Goal: Task Accomplishment & Management: Use online tool/utility

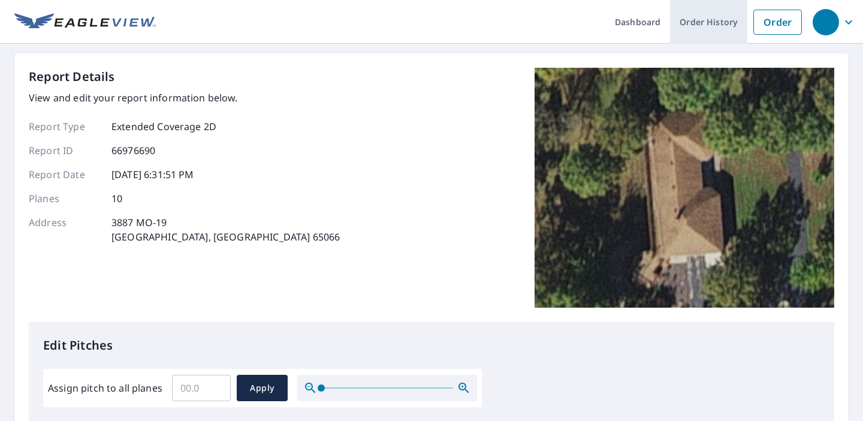
click at [699, 19] on link "Order History" at bounding box center [708, 22] width 77 height 44
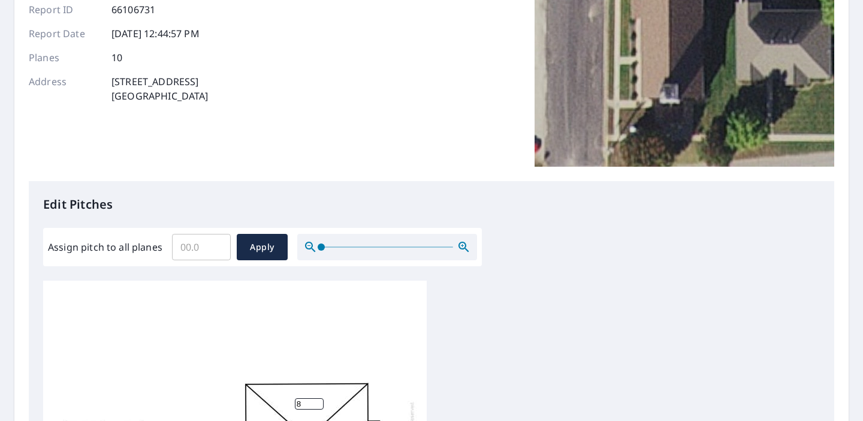
scroll to position [161, 0]
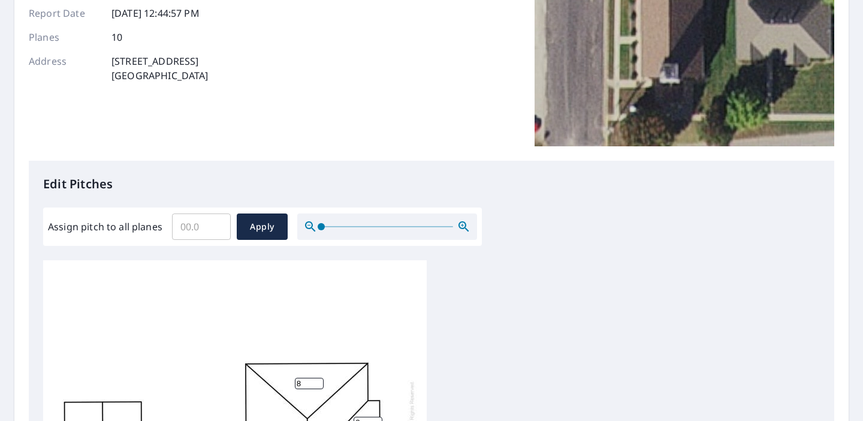
click at [194, 228] on input "Assign pitch to all planes" at bounding box center [201, 227] width 59 height 34
type input "7"
click at [283, 228] on button "Apply" at bounding box center [262, 226] width 51 height 26
type input "7"
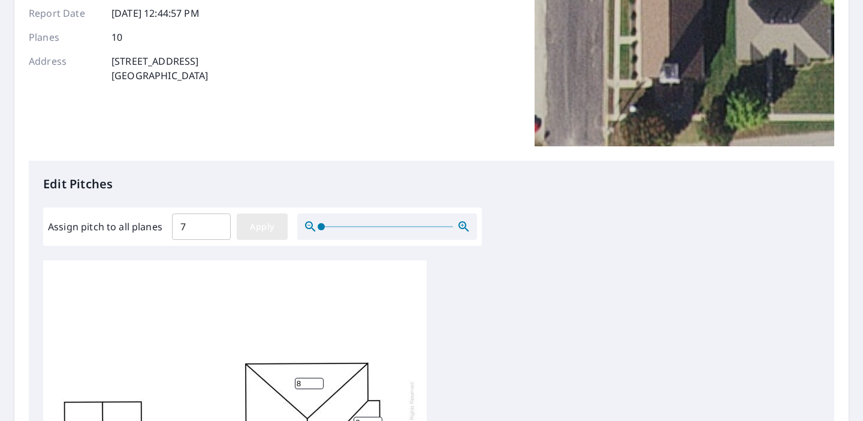
type input "7"
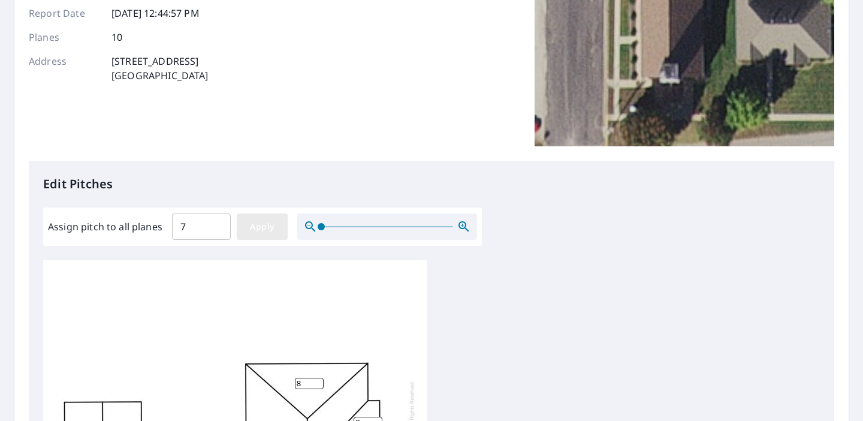
type input "7"
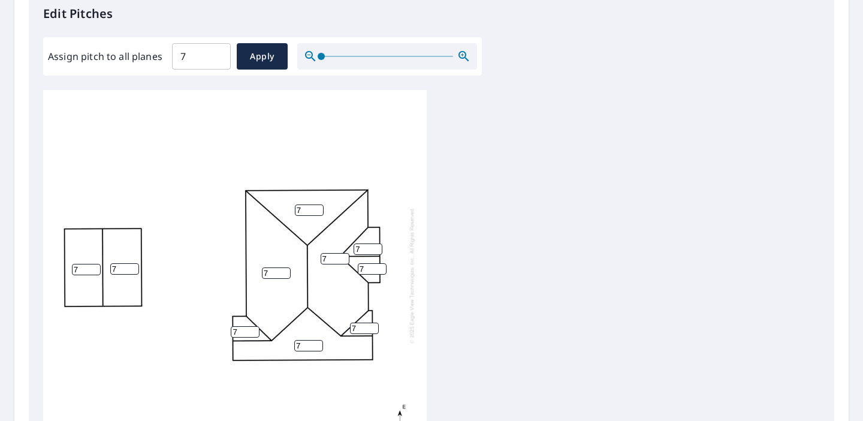
scroll to position [528, 0]
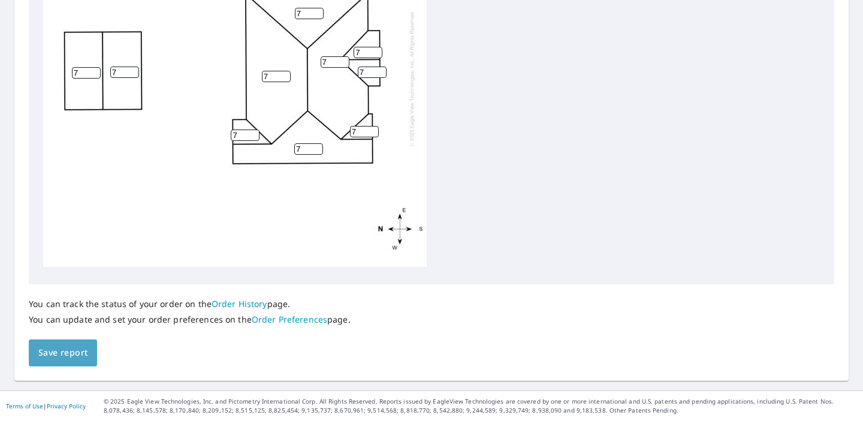
click at [80, 358] on span "Save report" at bounding box center [62, 352] width 49 height 15
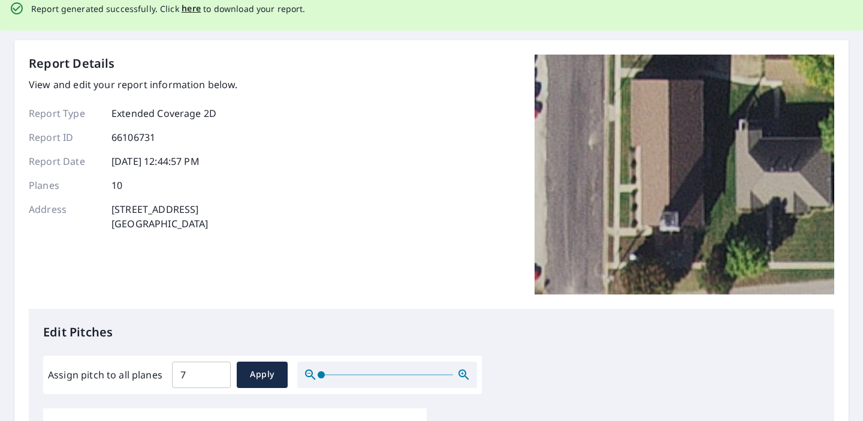
scroll to position [0, 0]
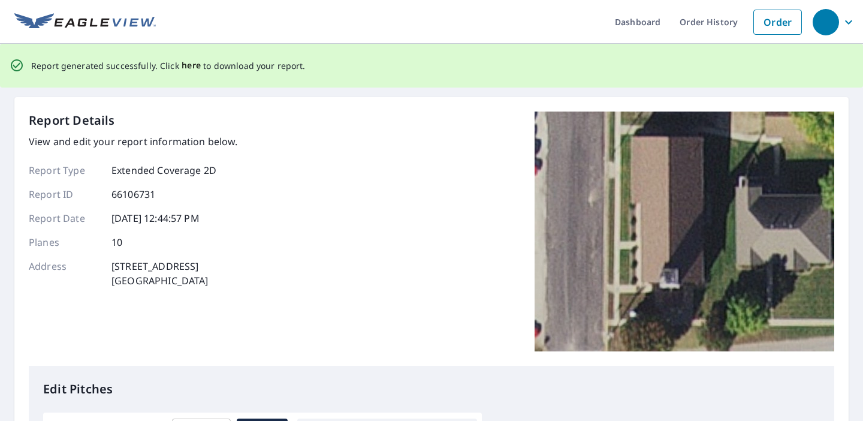
click at [190, 62] on span "here" at bounding box center [192, 65] width 20 height 15
